Goal: Task Accomplishment & Management: Manage account settings

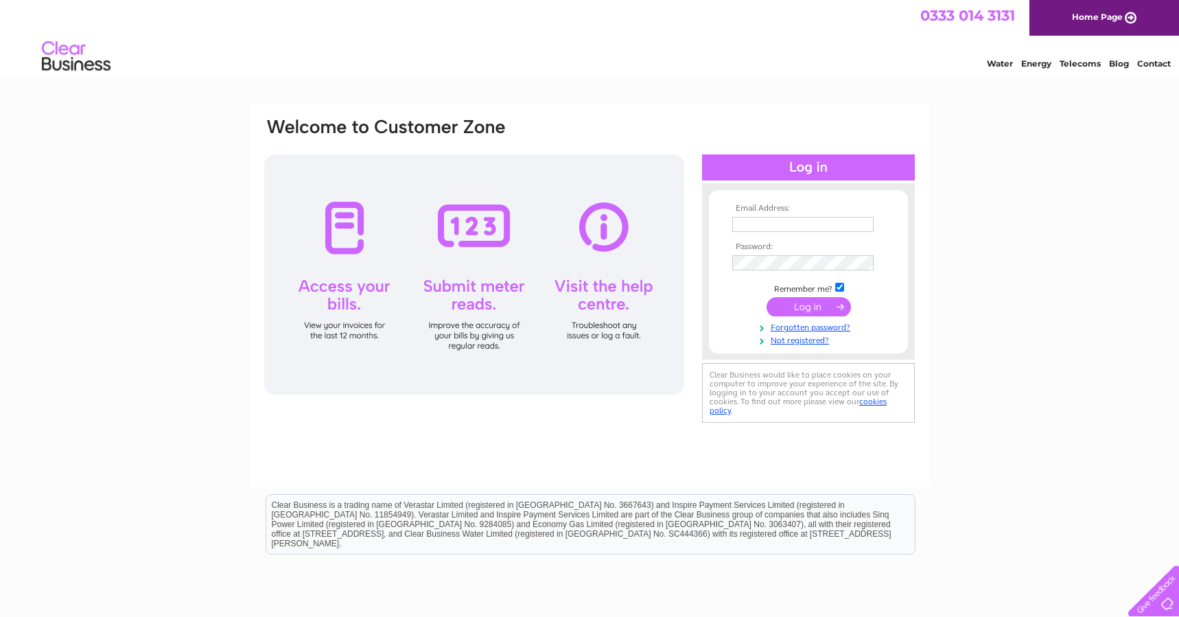
type input "[EMAIL_ADDRESS][DOMAIN_NAME]"
click at [813, 308] on input "submit" at bounding box center [809, 306] width 84 height 19
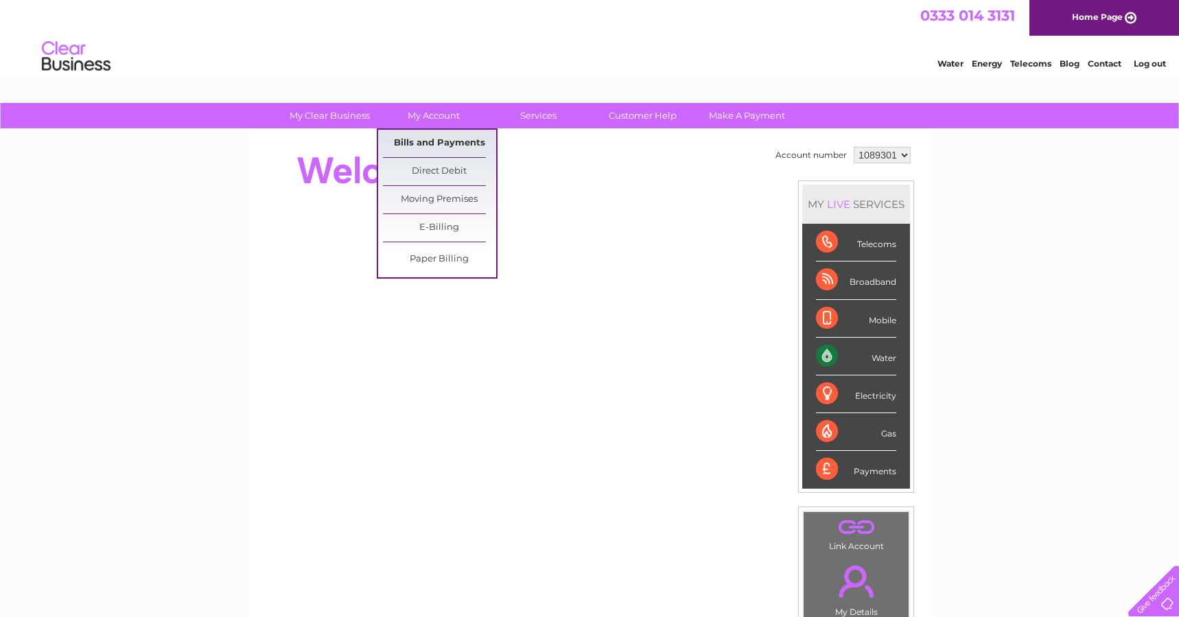
click at [429, 137] on link "Bills and Payments" at bounding box center [439, 143] width 113 height 27
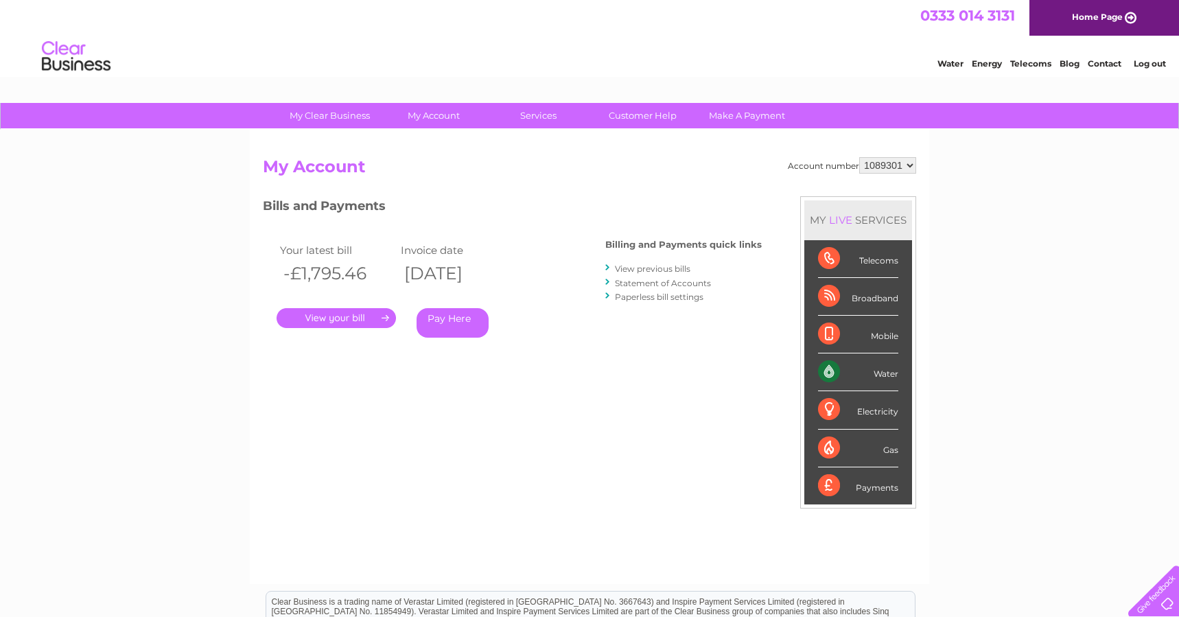
click at [359, 324] on link "." at bounding box center [336, 318] width 119 height 20
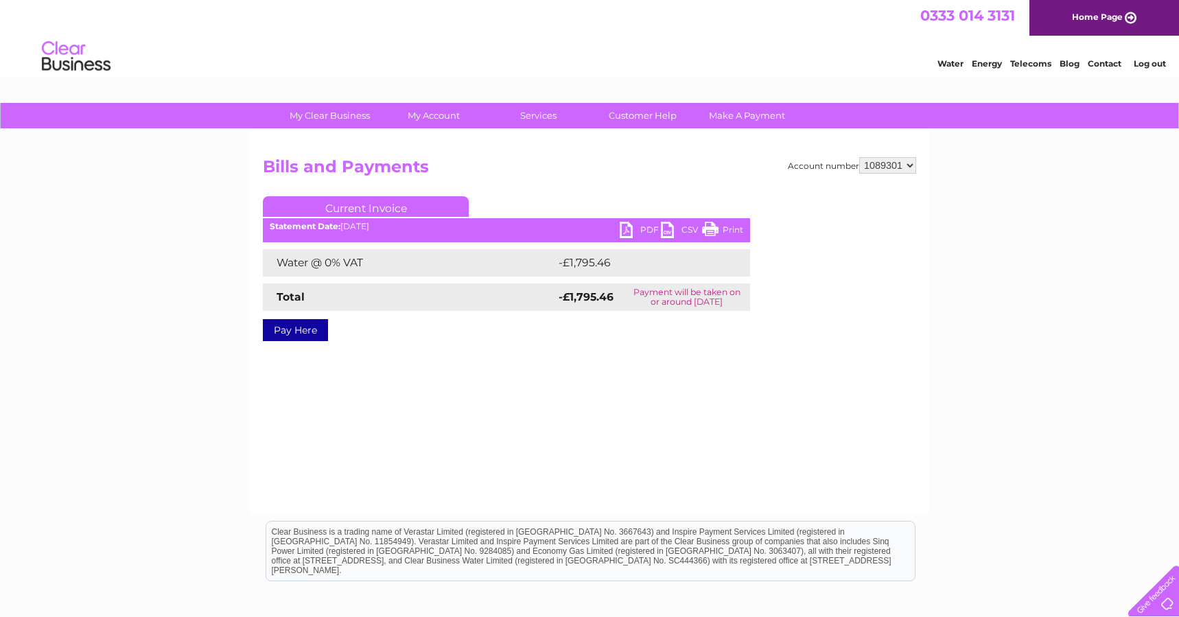
click at [639, 231] on link "PDF" at bounding box center [640, 232] width 41 height 20
